Goal: Transaction & Acquisition: Download file/media

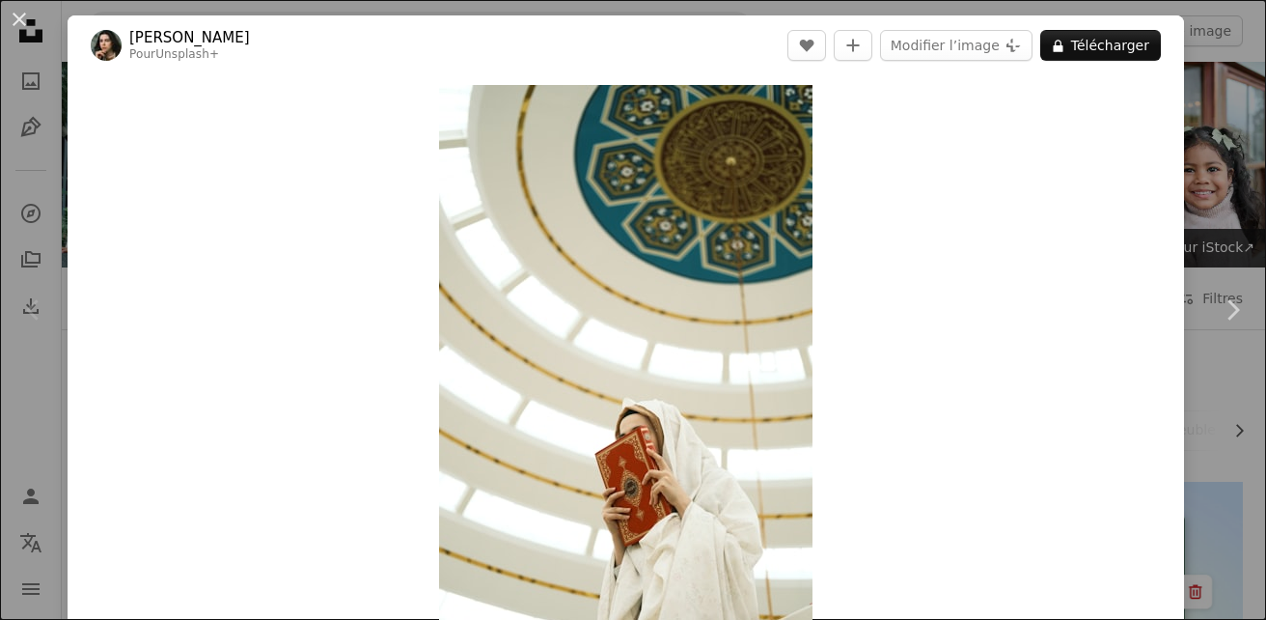
scroll to position [732, 0]
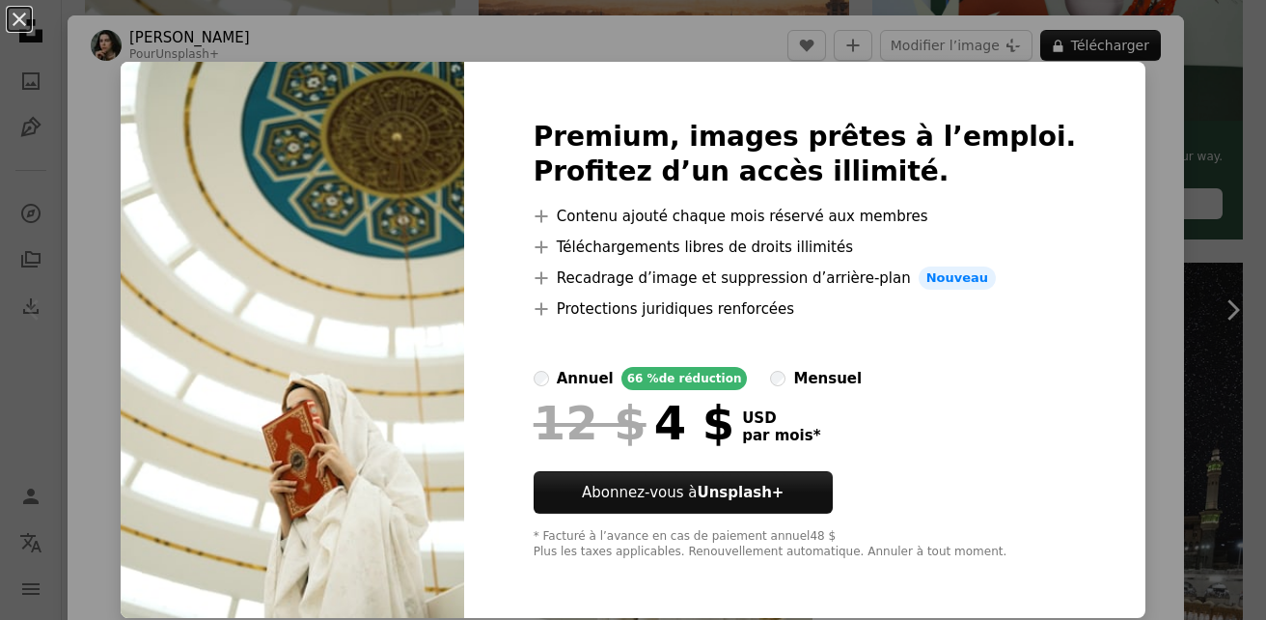
click at [460, 266] on img at bounding box center [293, 340] width 344 height 556
click at [1158, 226] on div "An X shape Premium, images prêtes à l’emploi. Profitez d’un accès illimité. A p…" at bounding box center [633, 310] width 1266 height 620
click at [1158, 226] on div "Zoom in" at bounding box center [626, 365] width 1117 height 580
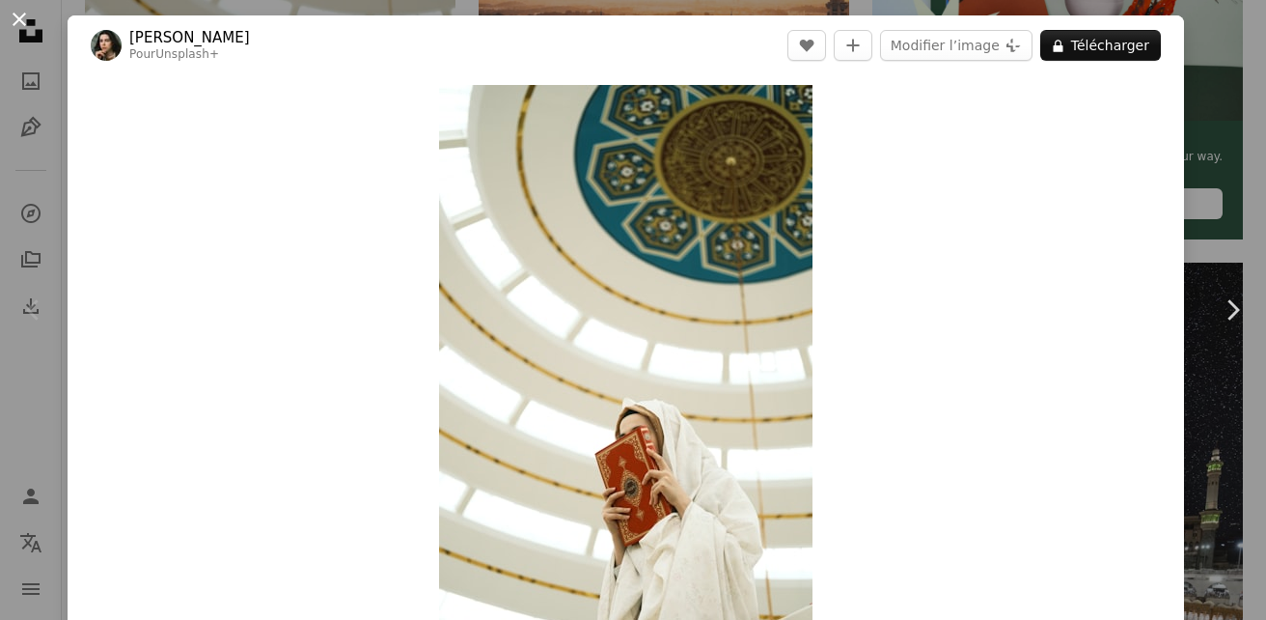
click at [16, 23] on button "An X shape" at bounding box center [19, 19] width 23 height 23
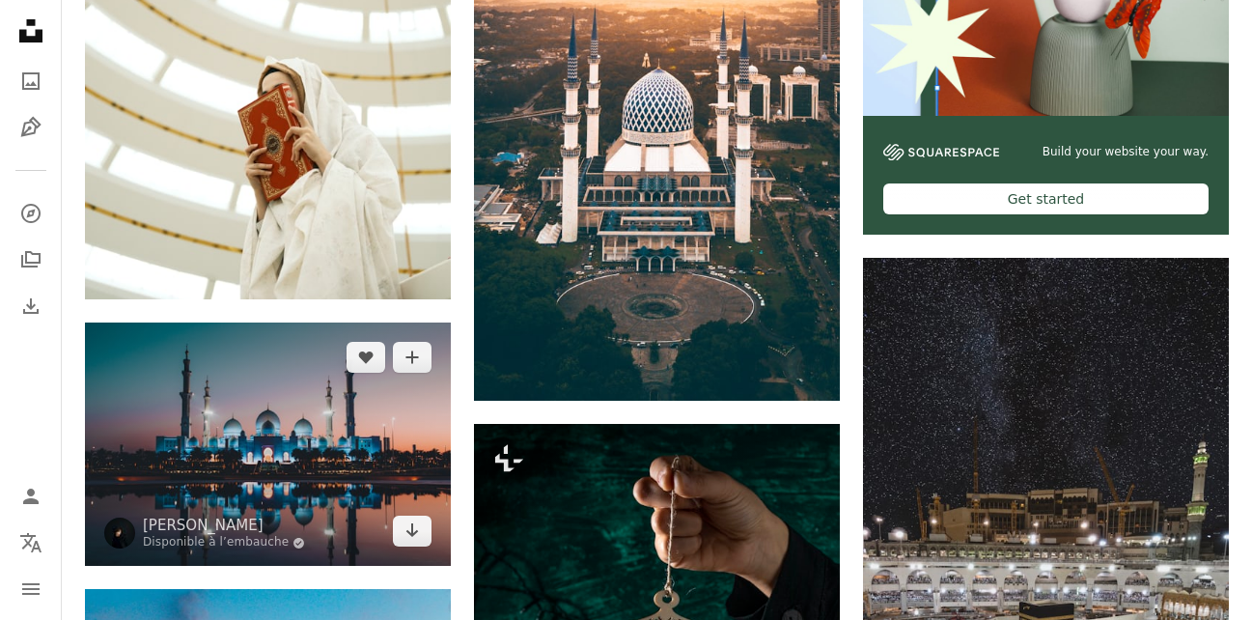
click at [338, 410] on img at bounding box center [268, 443] width 366 height 243
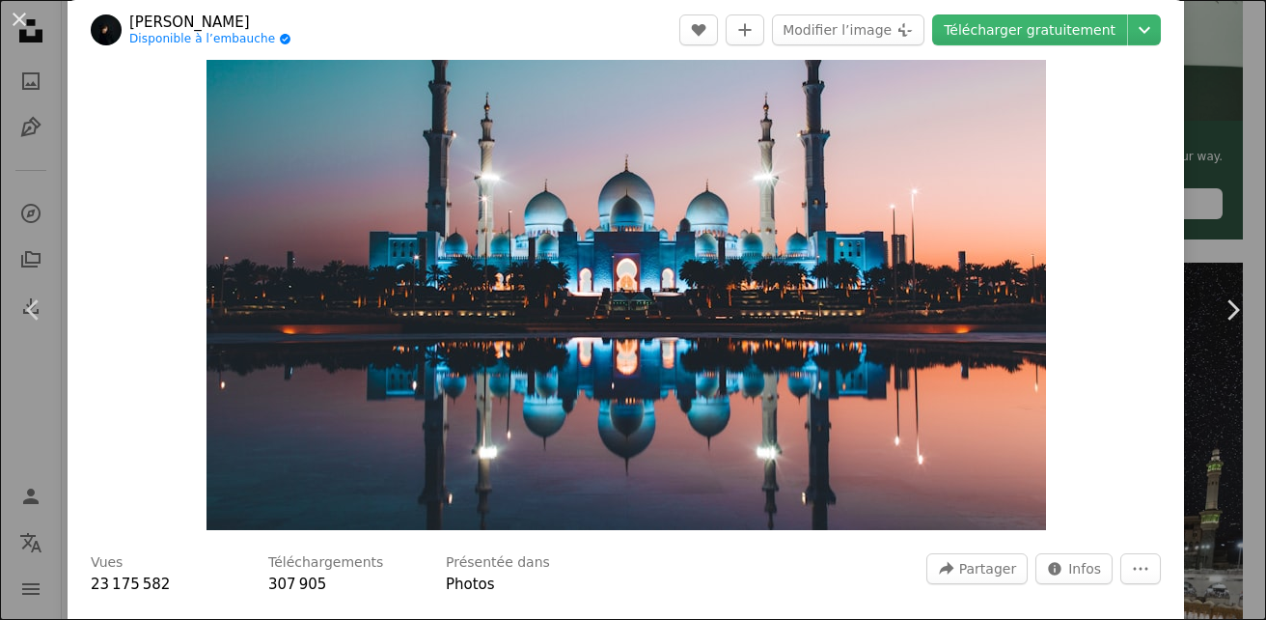
scroll to position [142, 0]
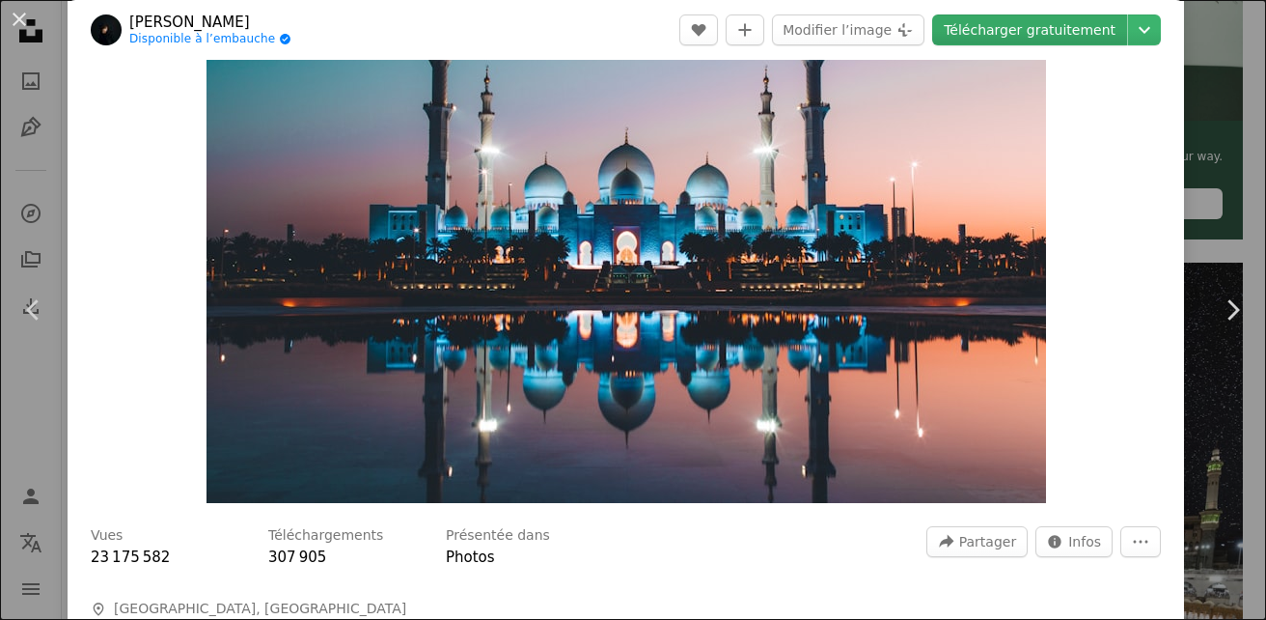
click at [1035, 30] on link "Télécharger gratuitement" at bounding box center [1029, 29] width 195 height 31
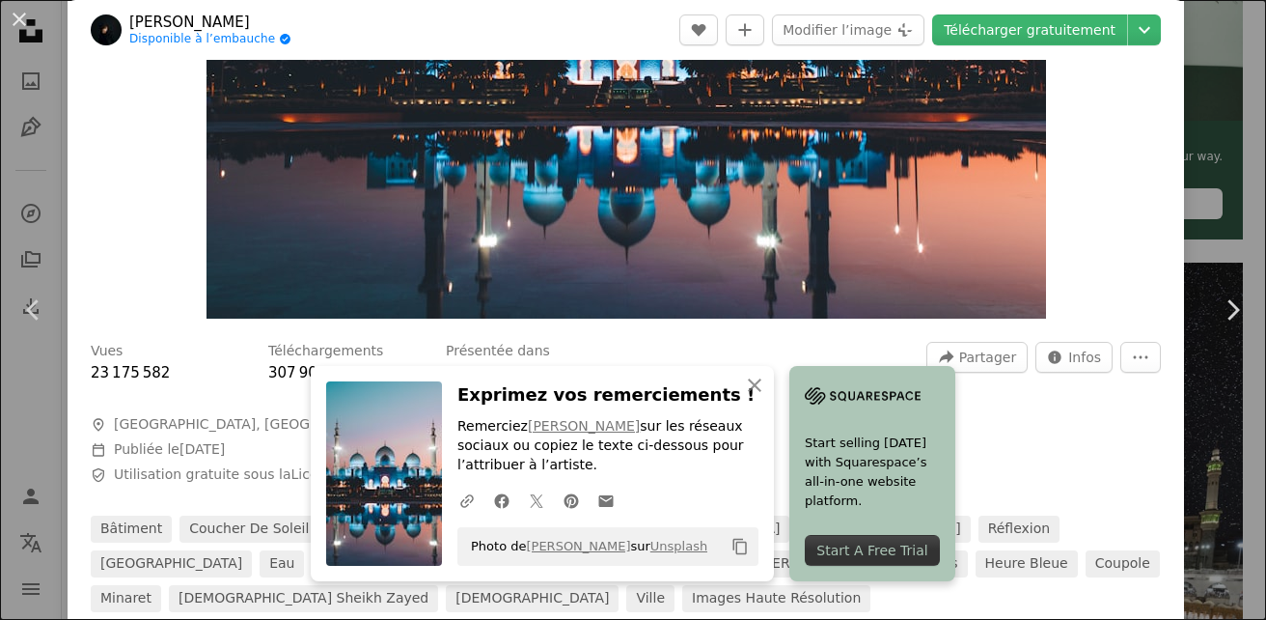
scroll to position [0, 0]
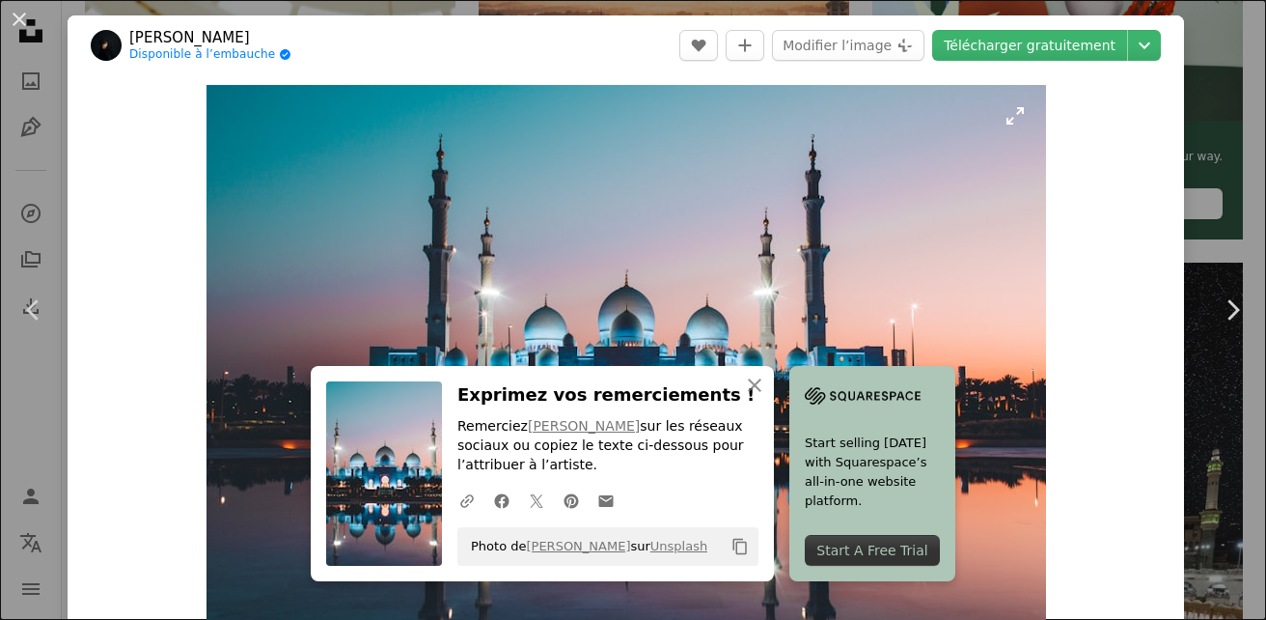
click at [740, 131] on img "Zoom sur cette image" at bounding box center [627, 365] width 840 height 560
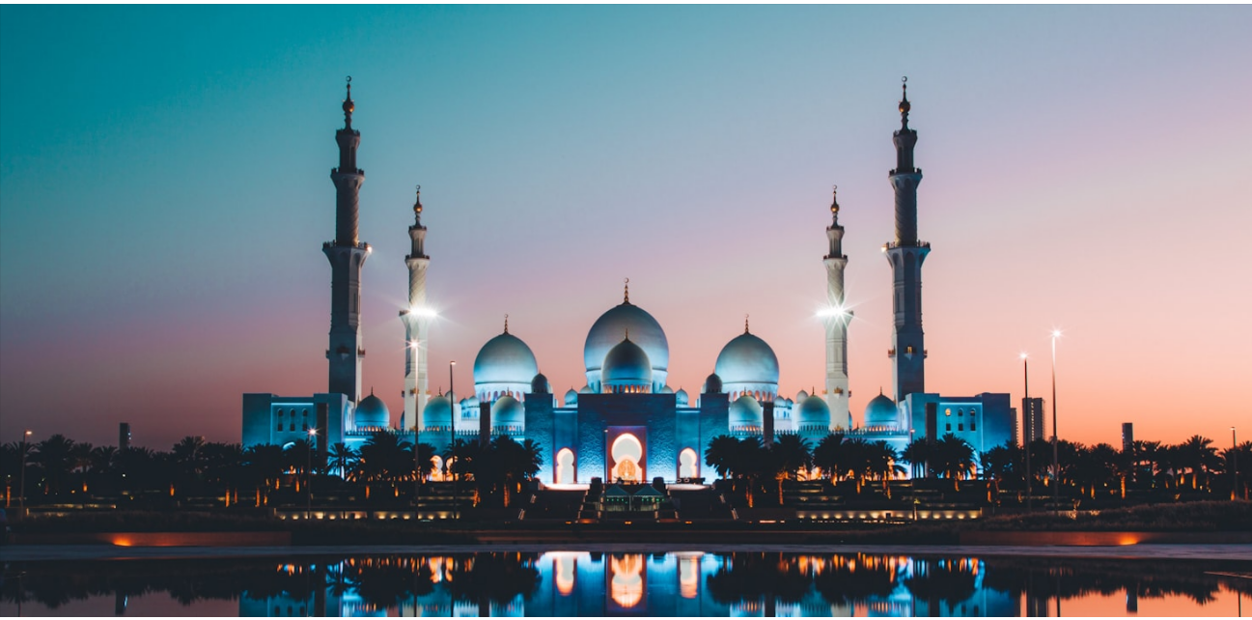
scroll to position [108, 0]
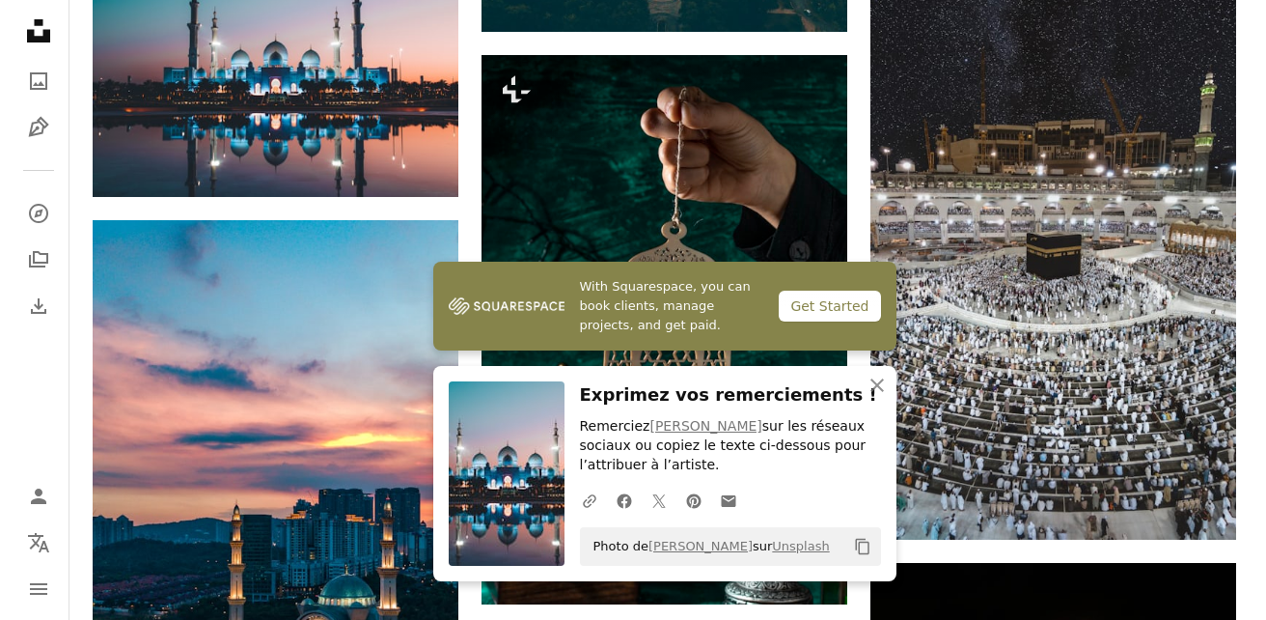
scroll to position [1119, 0]
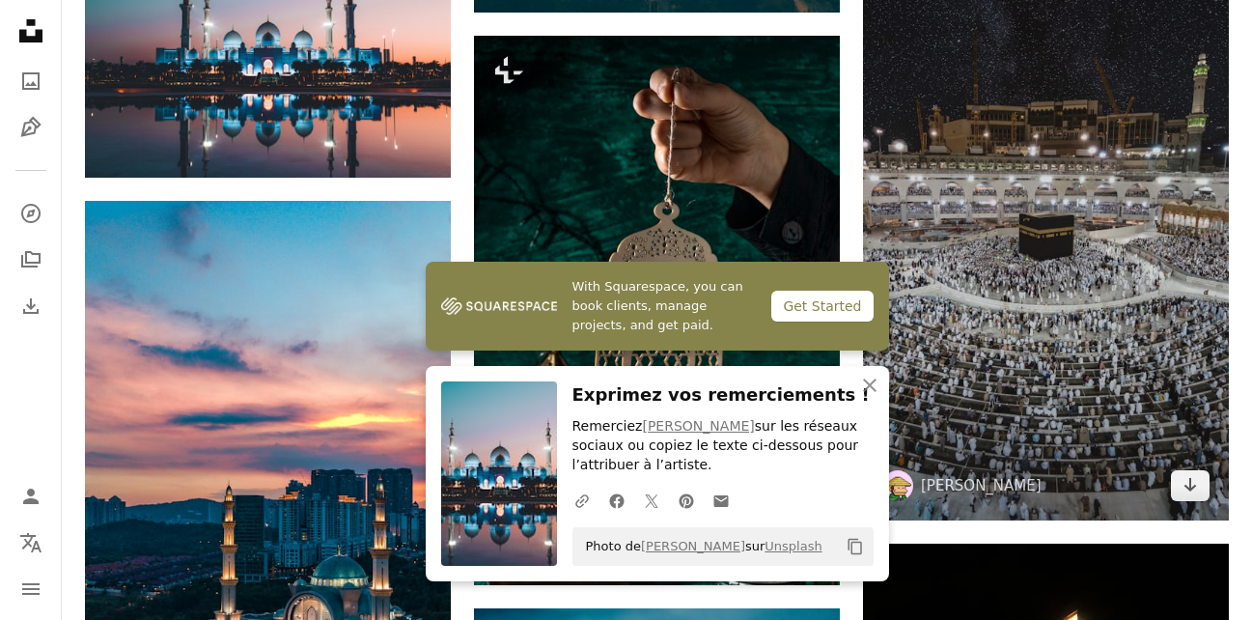
click at [1095, 71] on img at bounding box center [1046, 195] width 366 height 650
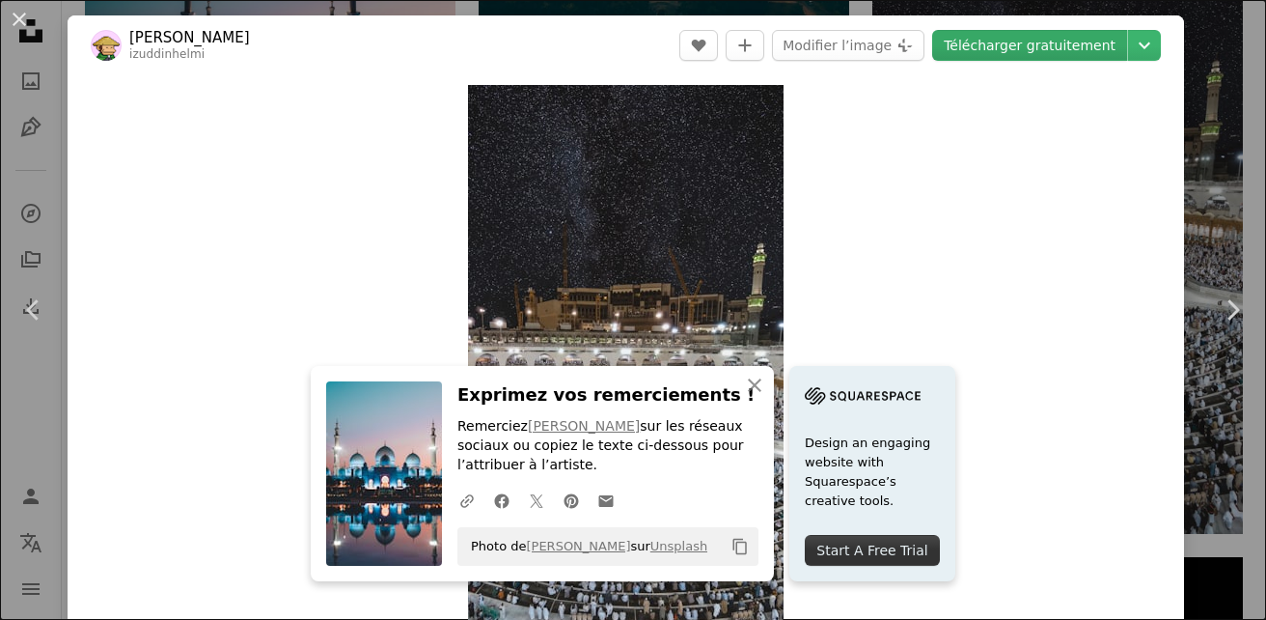
click at [1065, 46] on link "Télécharger gratuitement" at bounding box center [1029, 45] width 195 height 31
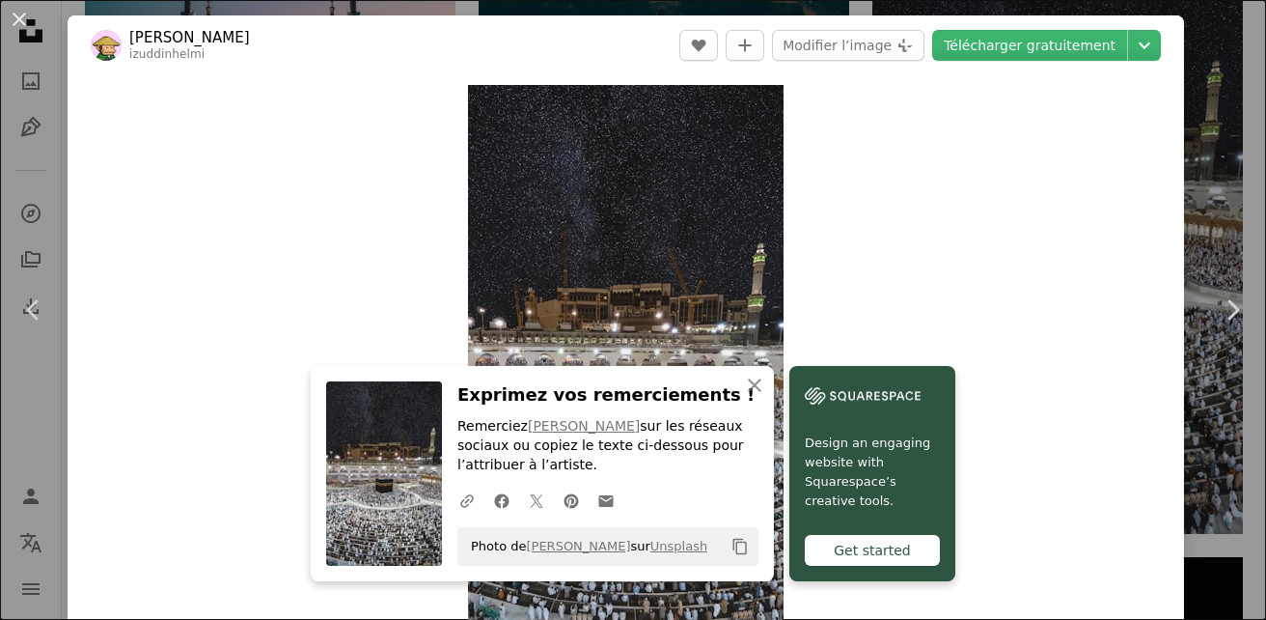
click at [134, 112] on div "Zoom in" at bounding box center [626, 365] width 1117 height 580
click at [39, 313] on icon "Chevron left" at bounding box center [33, 309] width 31 height 31
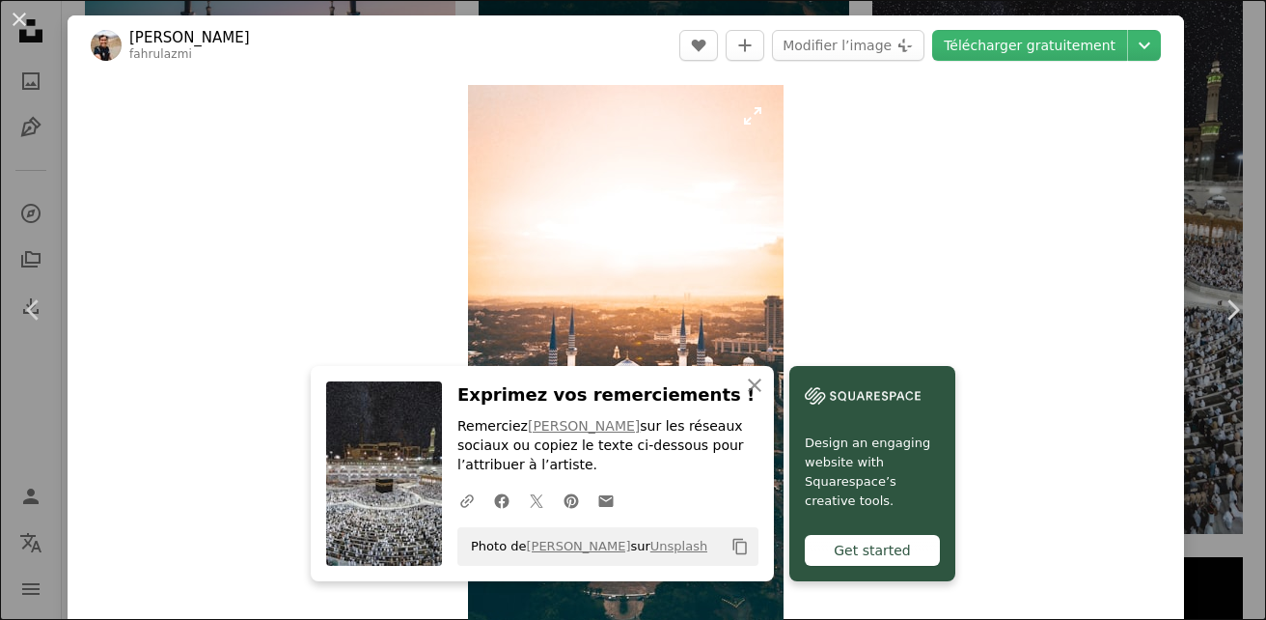
click at [553, 335] on img "Zoom sur cette image" at bounding box center [626, 365] width 316 height 561
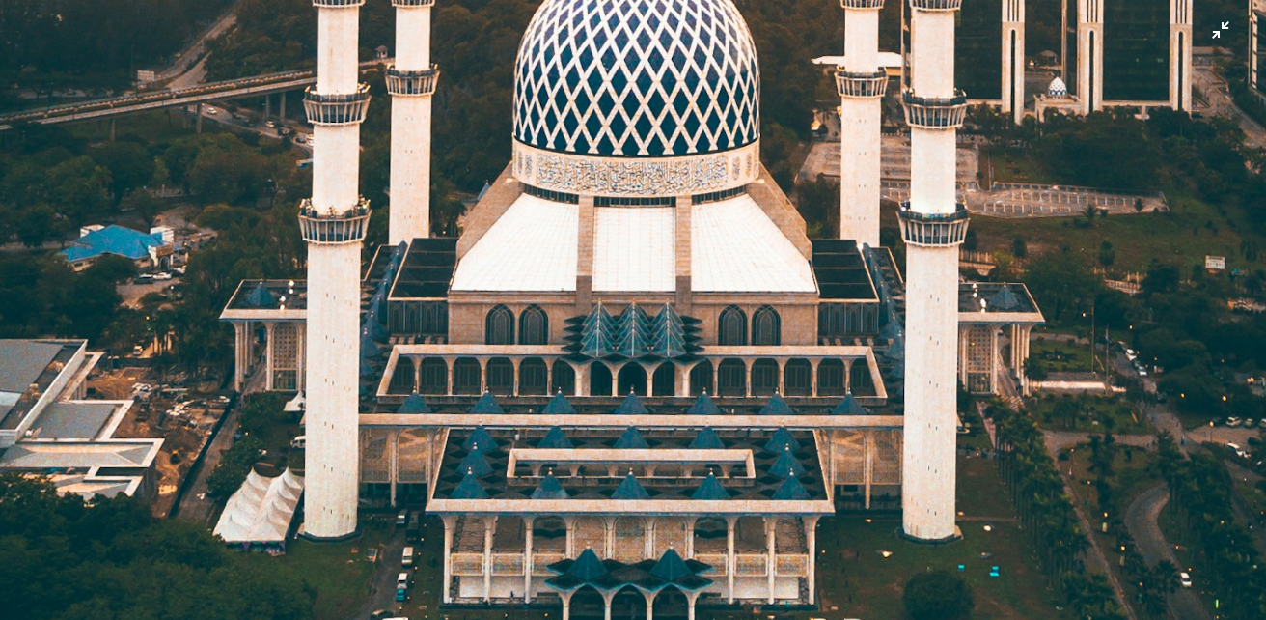
scroll to position [1196, 0]
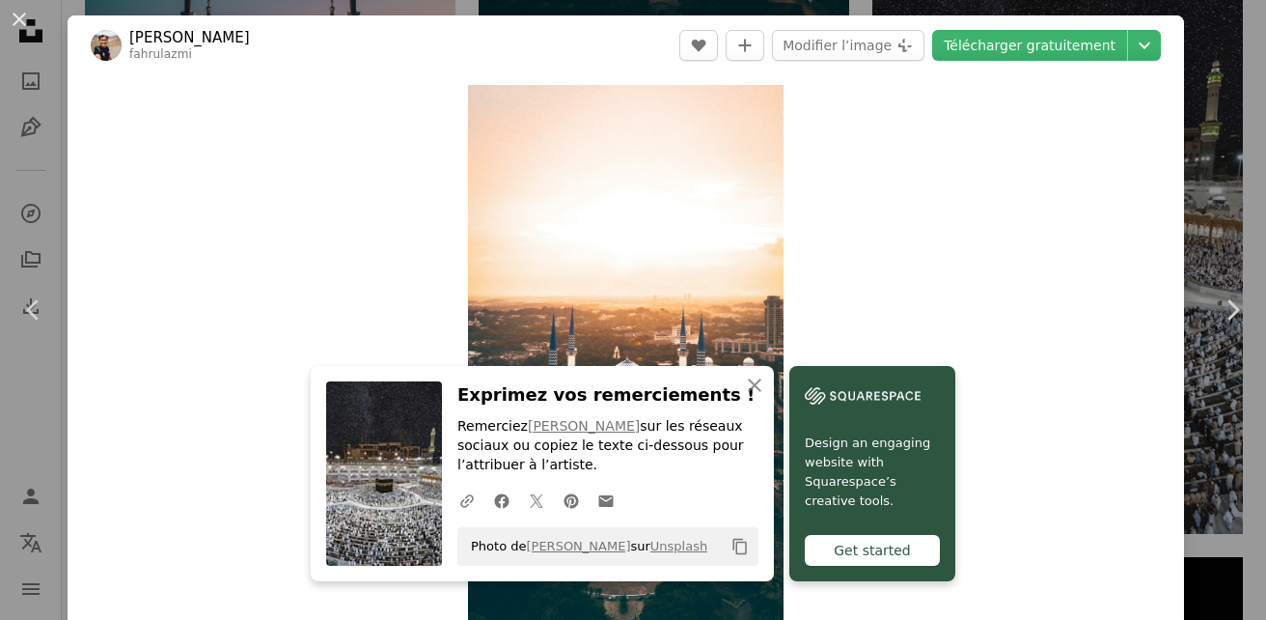
scroll to position [26, 0]
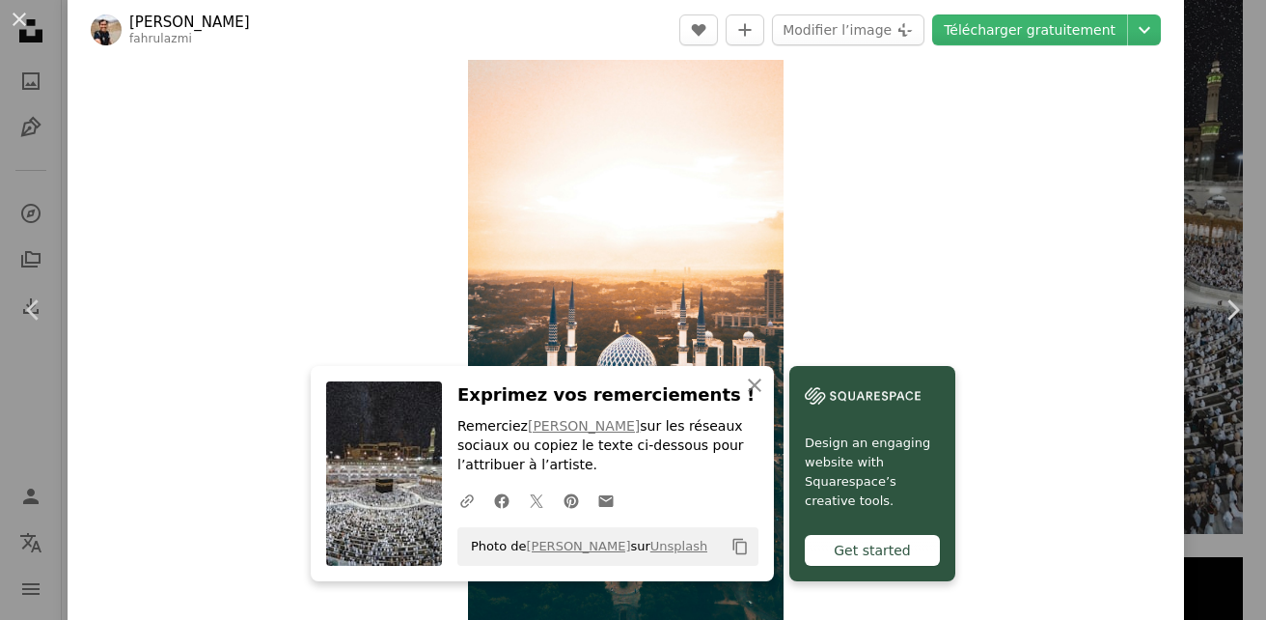
click at [204, 125] on div "Zoom in" at bounding box center [626, 339] width 1117 height 580
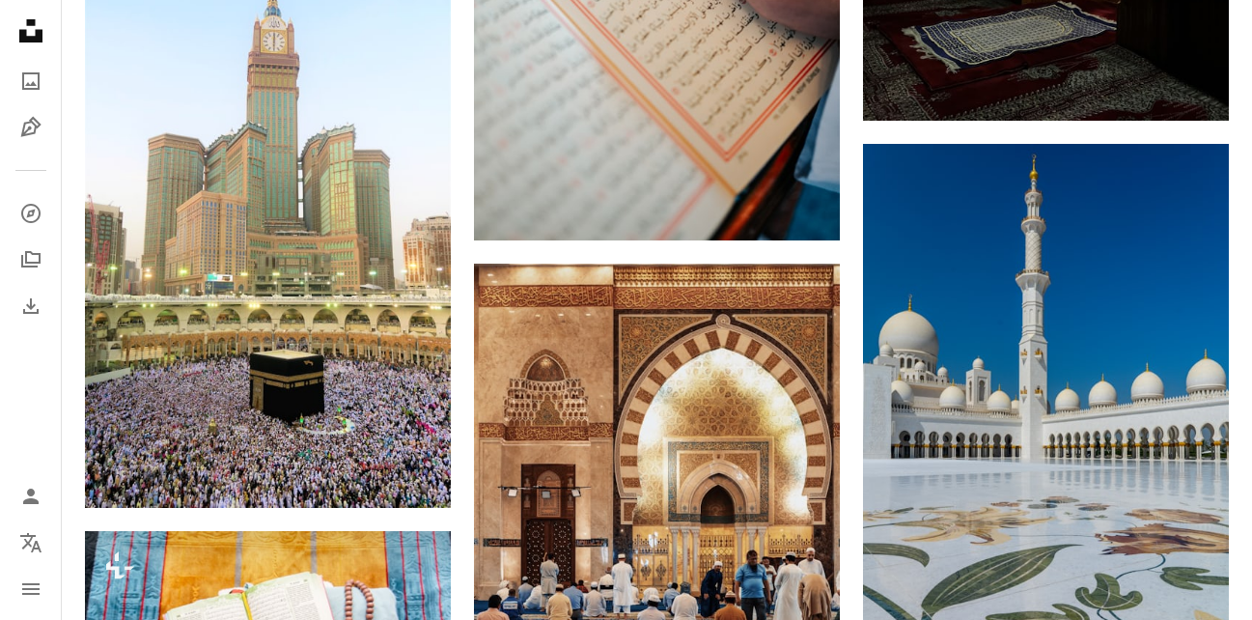
scroll to position [2030, 0]
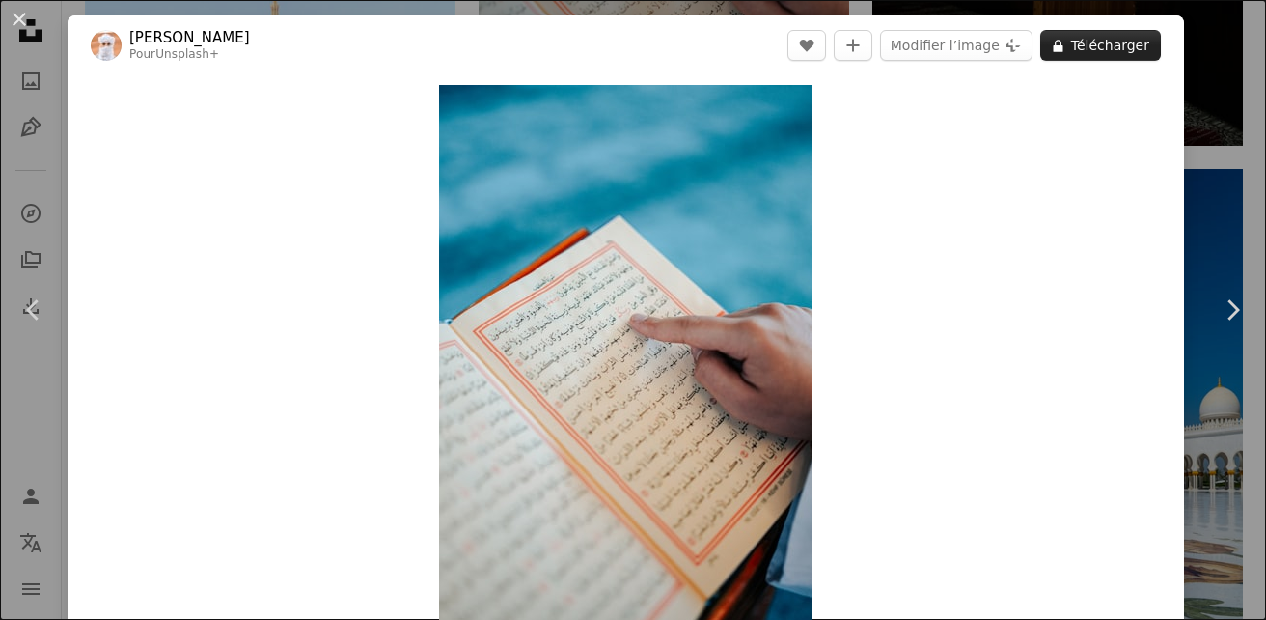
click at [1121, 37] on button "A lock Télécharger" at bounding box center [1100, 45] width 121 height 31
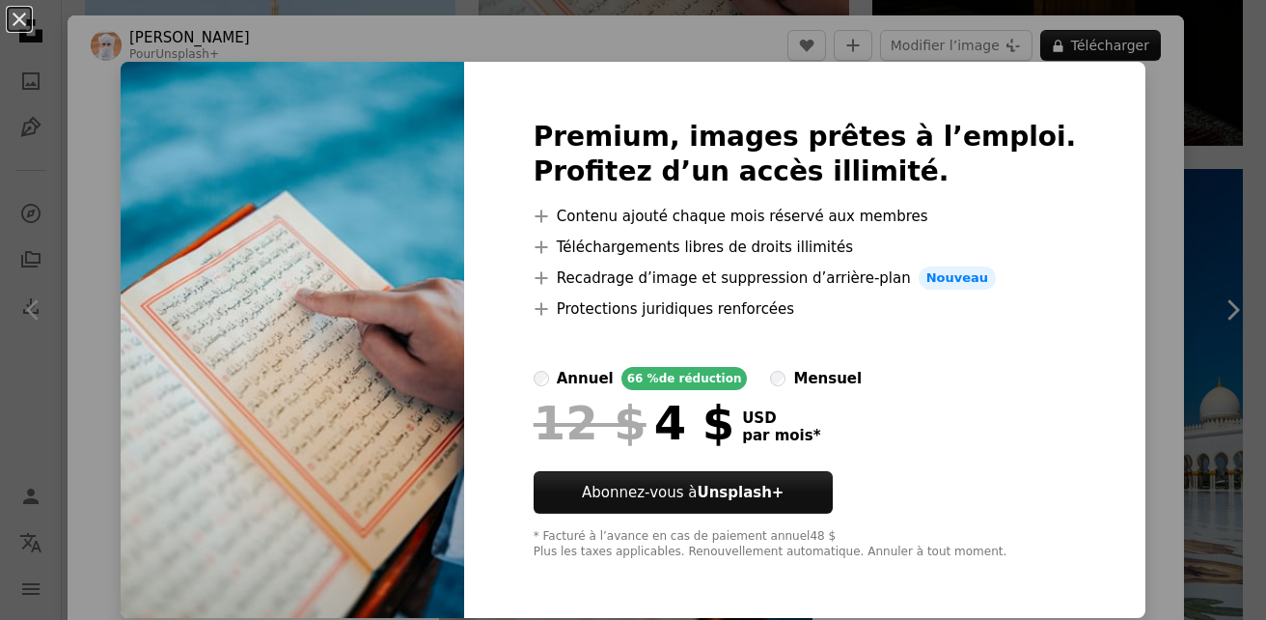
click at [164, 109] on div "An X shape Premium, images prêtes à l’emploi. Profitez d’un accès illimité. A p…" at bounding box center [633, 310] width 1266 height 620
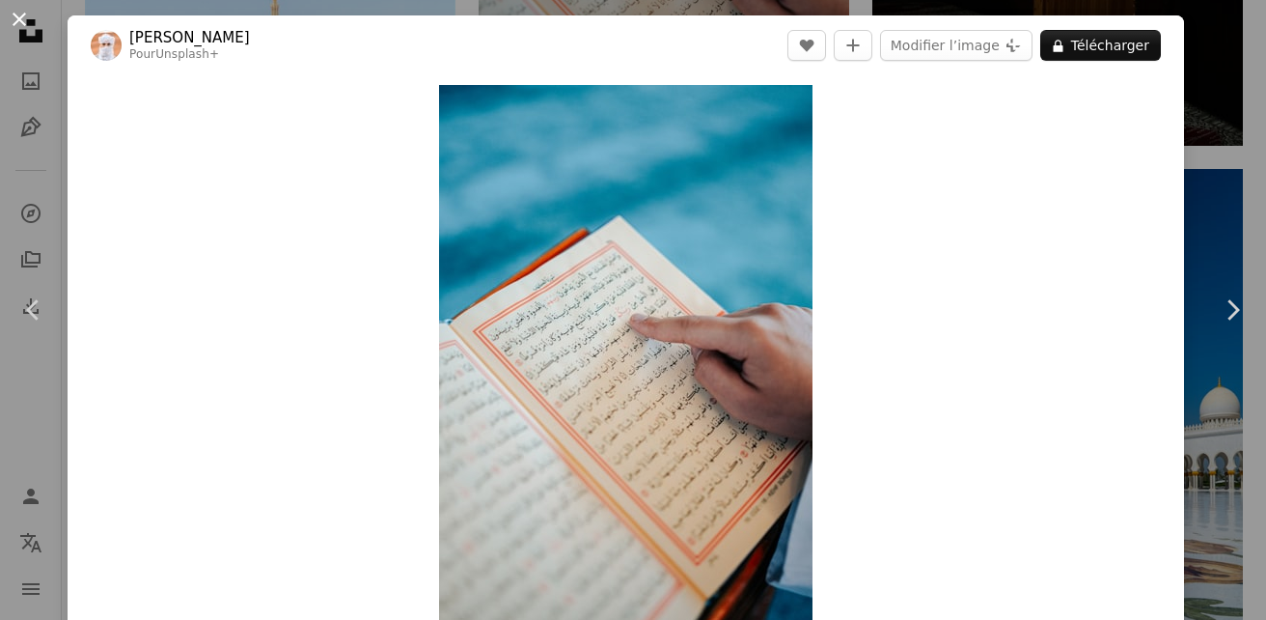
click at [20, 18] on button "An X shape" at bounding box center [19, 19] width 23 height 23
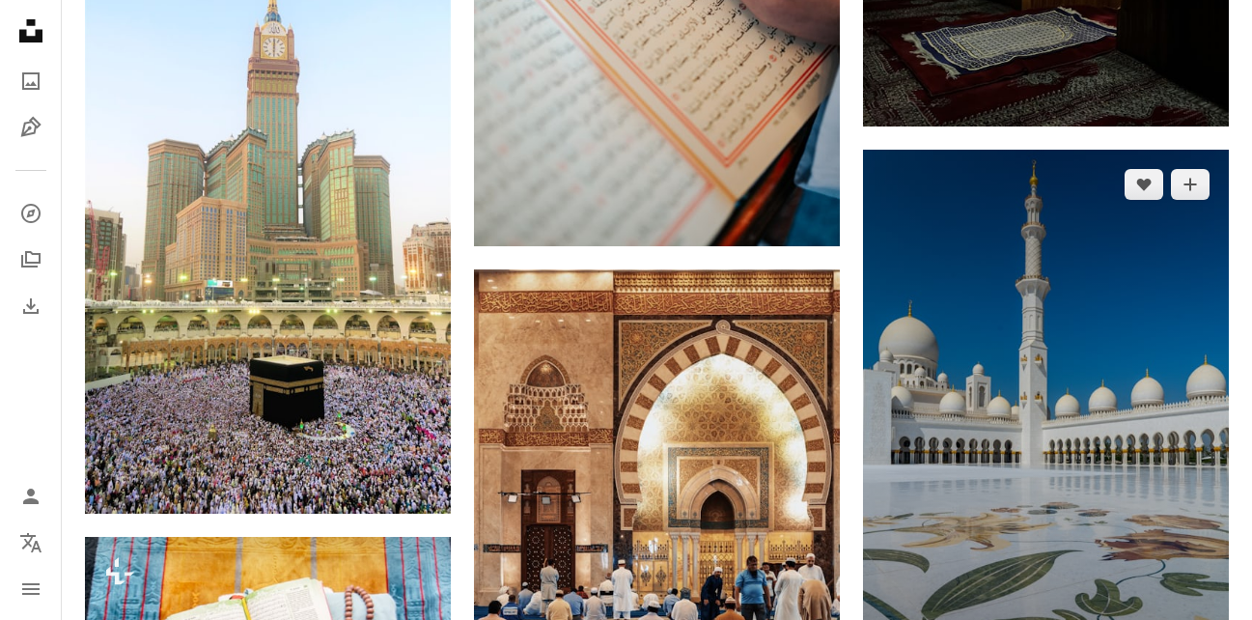
click at [937, 271] on img at bounding box center [1046, 424] width 366 height 549
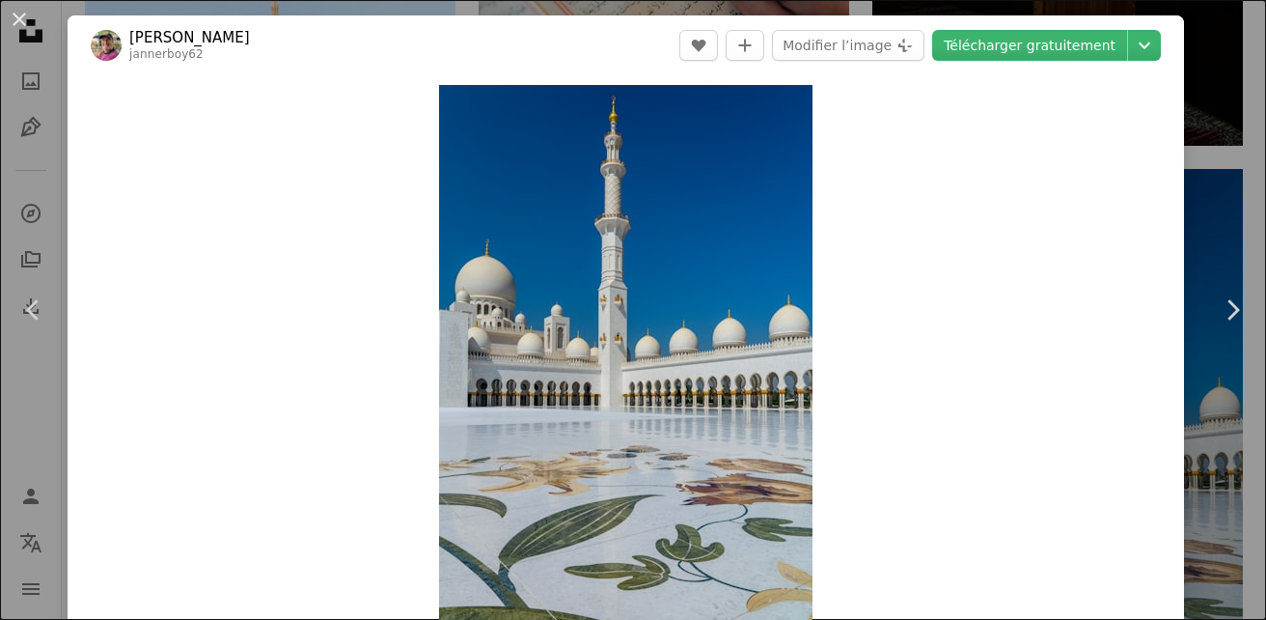
click at [1027, 67] on header "[PERSON_NAME] jannerboy62 A heart A plus sign Modifier l’image Plus sign for Un…" at bounding box center [626, 45] width 1117 height 60
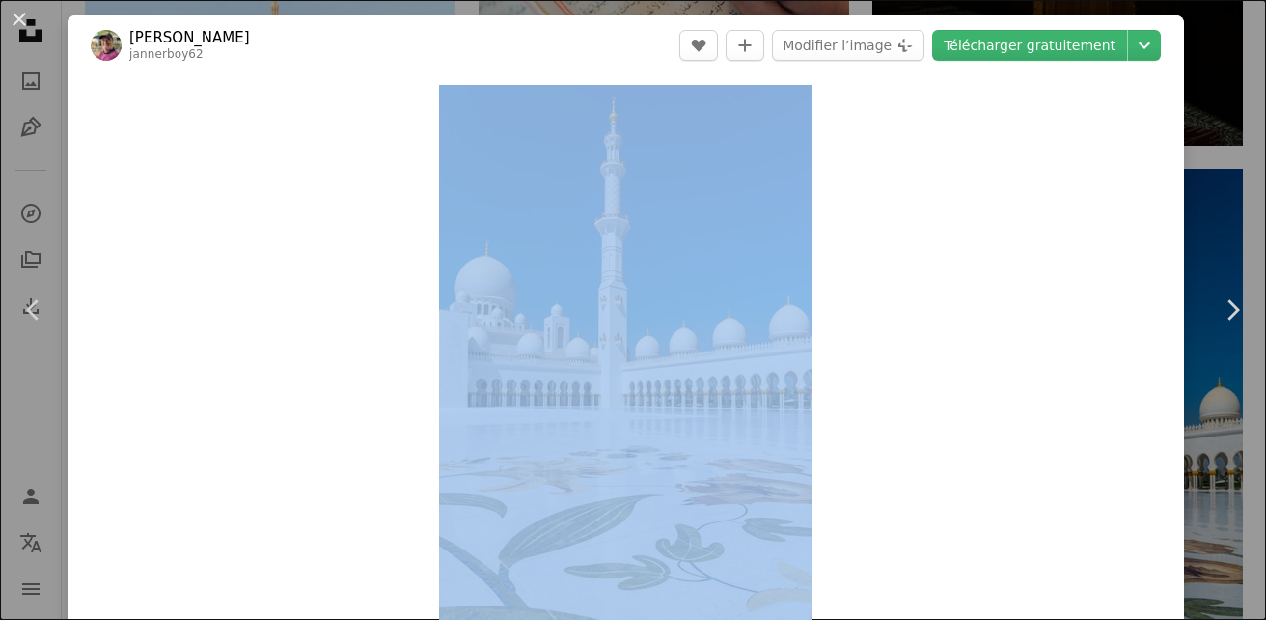
click at [1027, 67] on header "[PERSON_NAME] jannerboy62 A heart A plus sign Modifier l’image Plus sign for Un…" at bounding box center [626, 45] width 1117 height 60
click at [1037, 42] on link "Télécharger gratuitement" at bounding box center [1029, 45] width 195 height 31
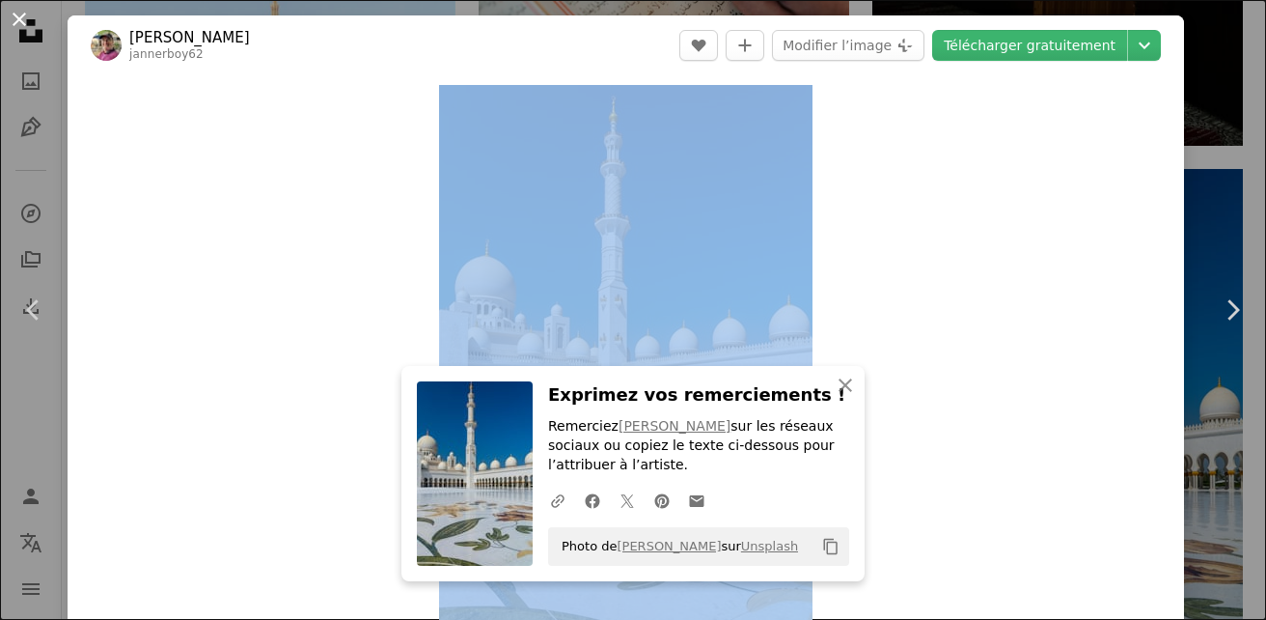
click at [24, 15] on button "An X shape" at bounding box center [19, 19] width 23 height 23
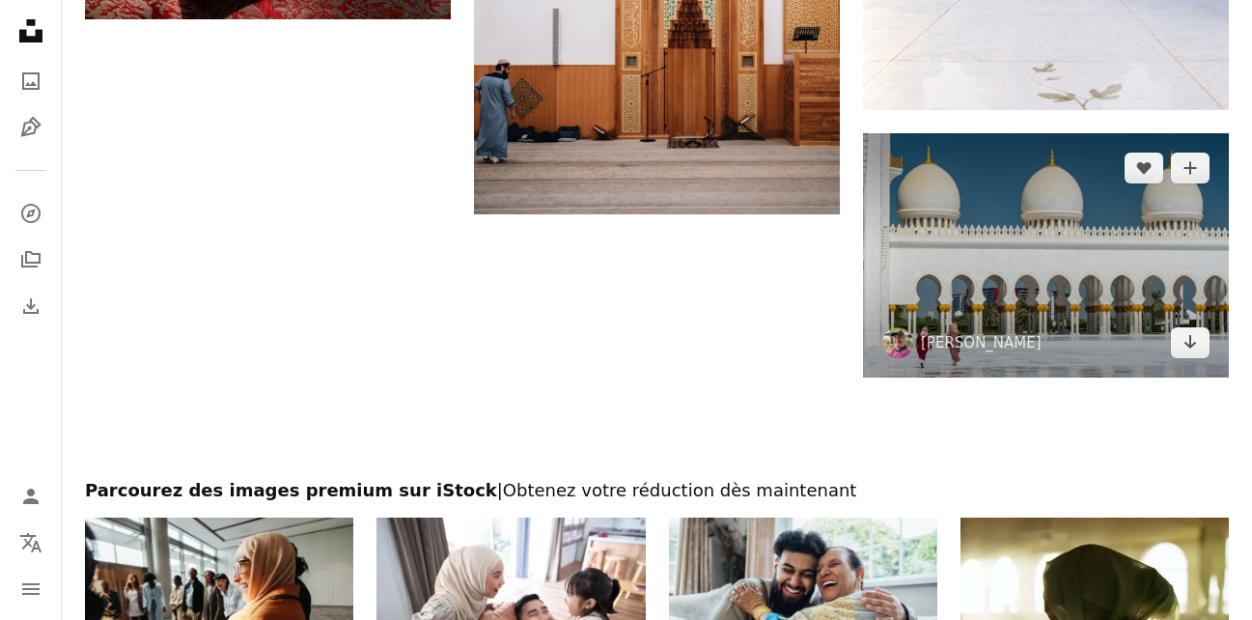
scroll to position [3762, 0]
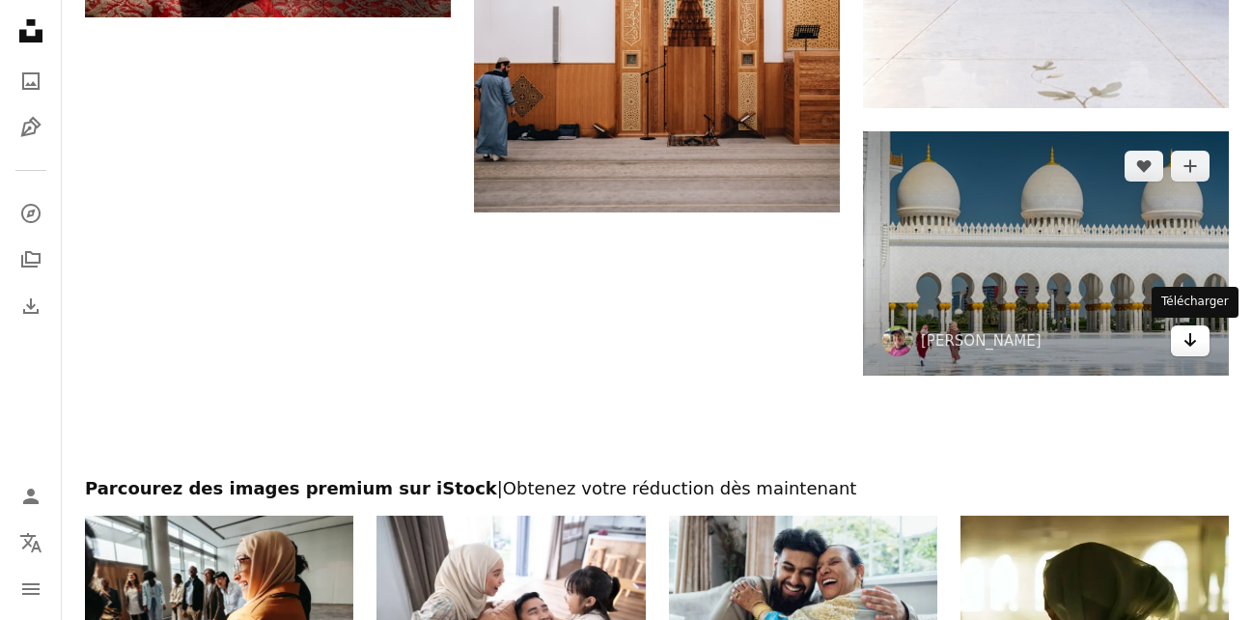
click at [1194, 335] on icon "Arrow pointing down" at bounding box center [1189, 339] width 15 height 23
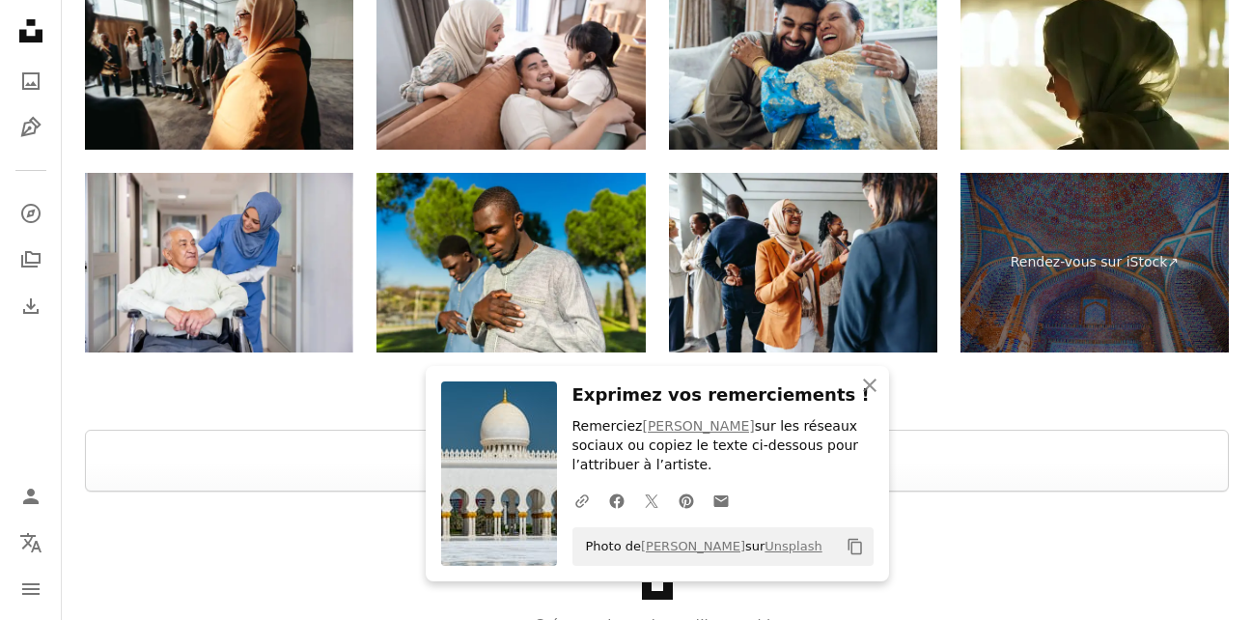
scroll to position [4296, 0]
